Goal: Task Accomplishment & Management: Manage account settings

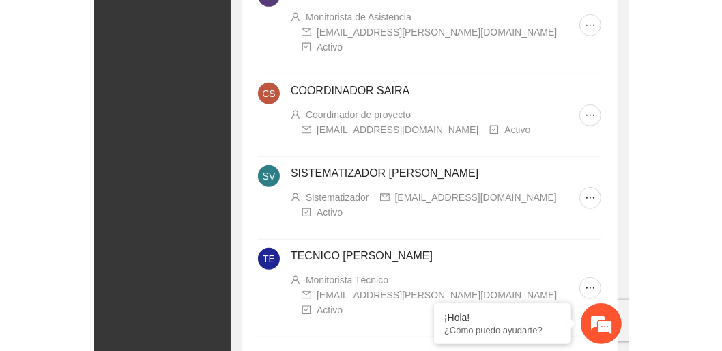
scroll to position [395, 0]
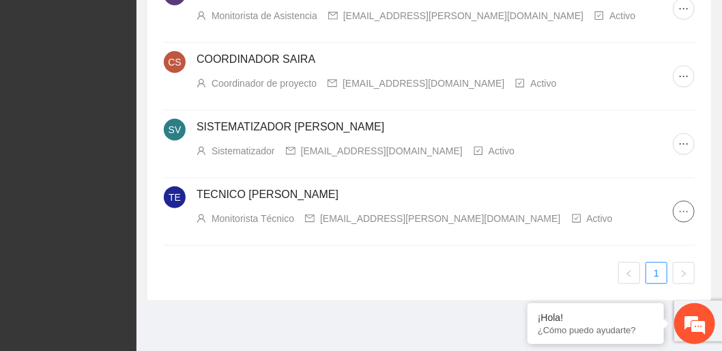
click at [488, 210] on icon "ellipsis" at bounding box center [683, 211] width 11 height 11
click at [488, 210] on span "ellipsis" at bounding box center [684, 211] width 20 height 11
click at [488, 210] on icon "ellipsis" at bounding box center [683, 211] width 11 height 11
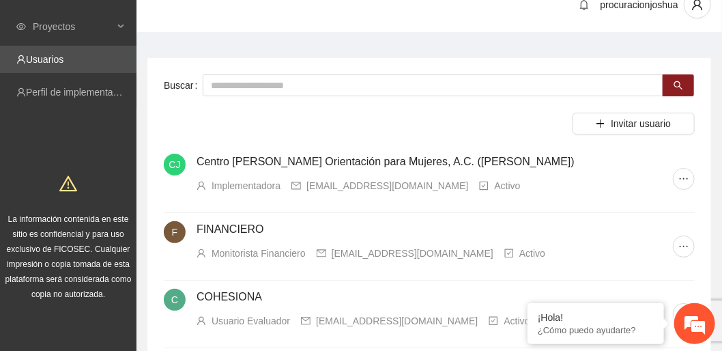
scroll to position [0, 0]
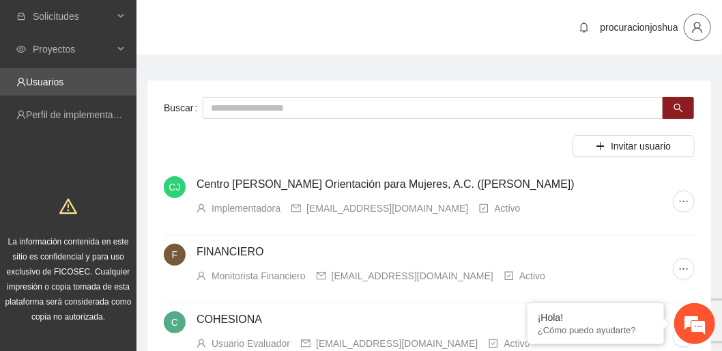
click at [488, 33] on icon "user" at bounding box center [697, 27] width 12 height 12
click at [488, 76] on span "Cerrar sesión" at bounding box center [662, 79] width 86 height 15
